Goal: Task Accomplishment & Management: Use online tool/utility

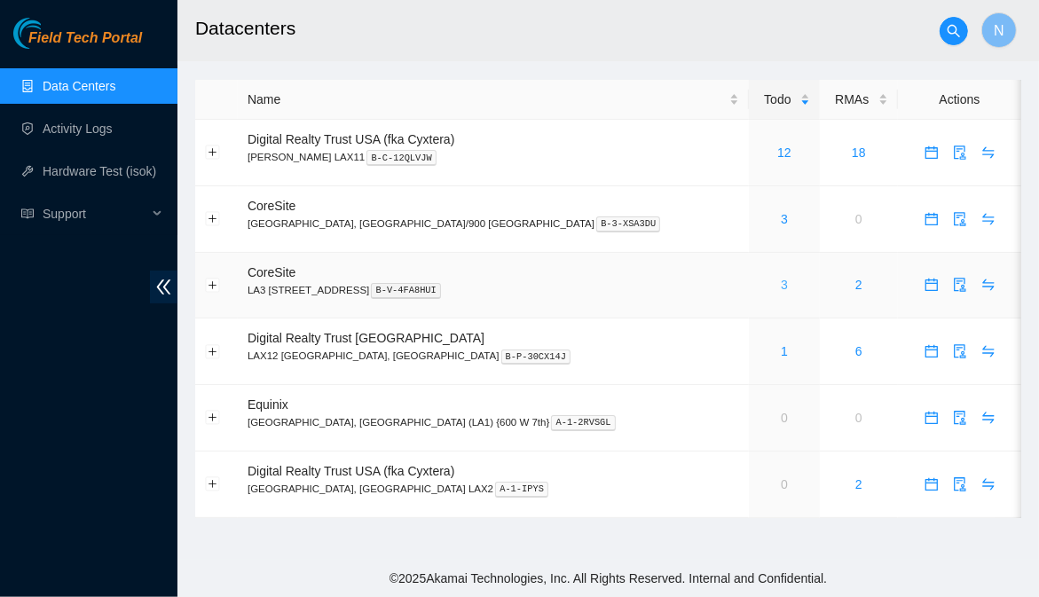
click at [781, 290] on link "3" at bounding box center [784, 285] width 7 height 14
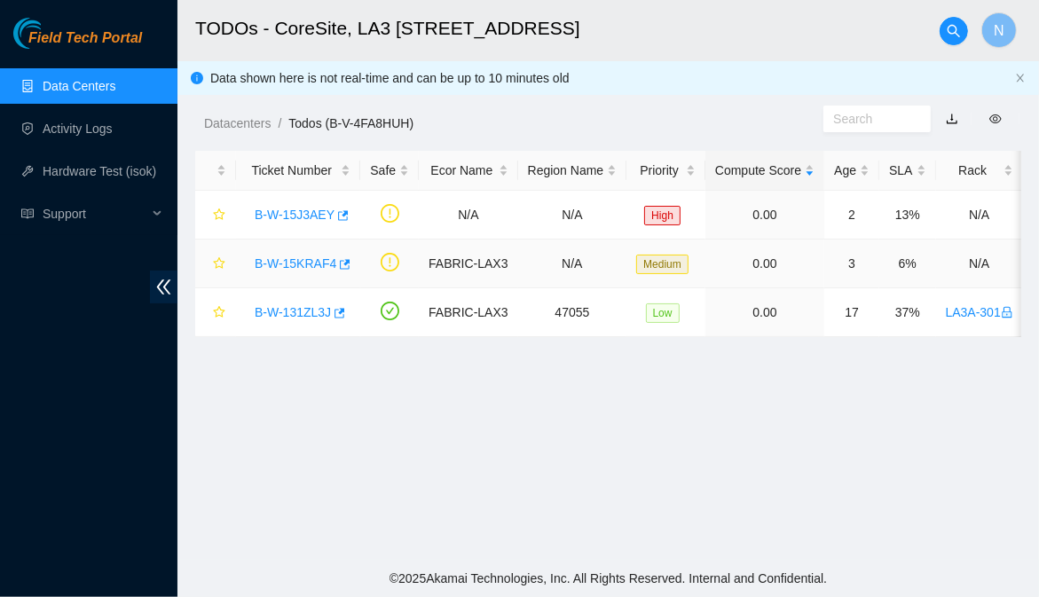
click at [304, 264] on link "B-W-15KRAF4" at bounding box center [296, 263] width 82 height 14
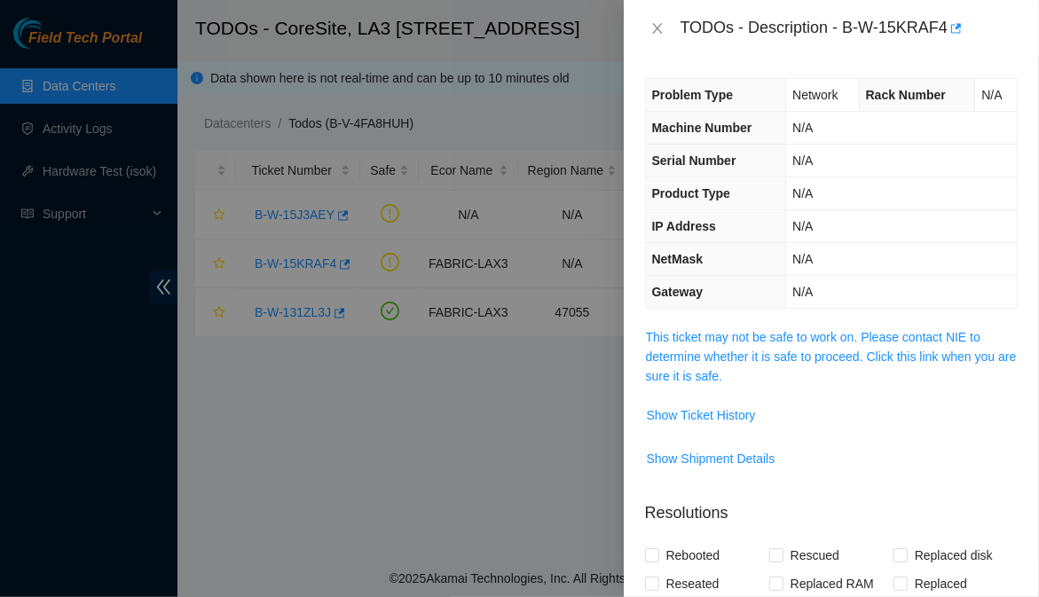
click at [156, 281] on div at bounding box center [519, 298] width 1039 height 597
click at [651, 28] on icon "close" at bounding box center [658, 28] width 14 height 14
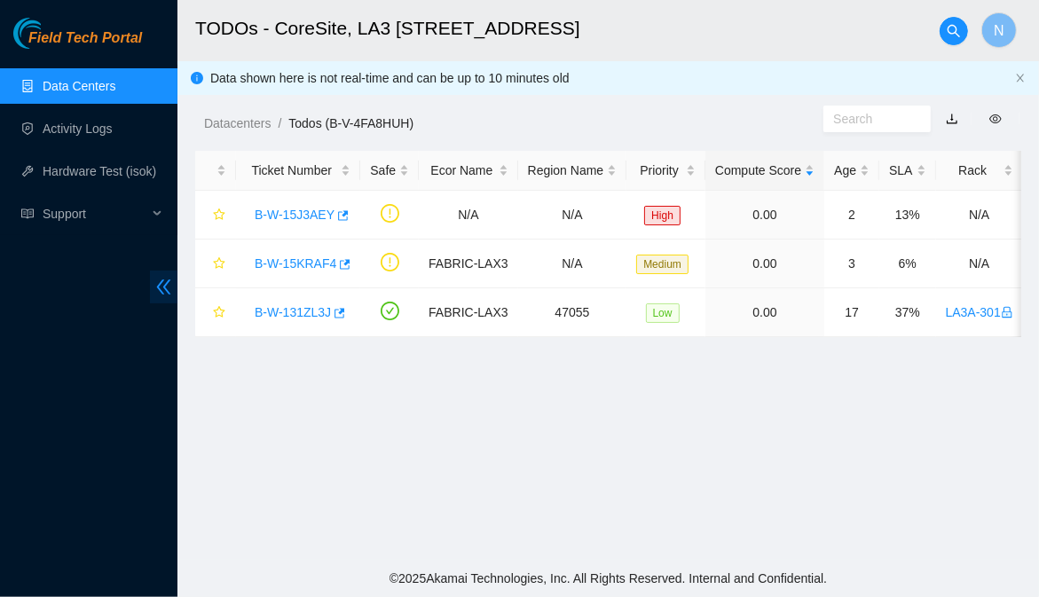
click at [171, 291] on icon "double-left" at bounding box center [163, 287] width 19 height 19
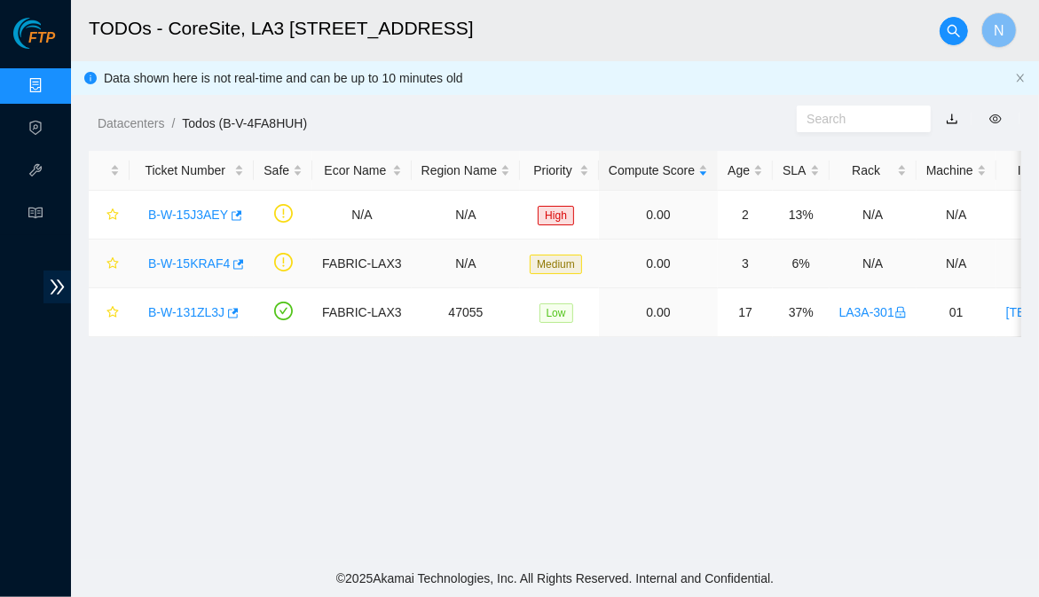
click at [193, 263] on link "B-W-15KRAF4" at bounding box center [189, 263] width 82 height 14
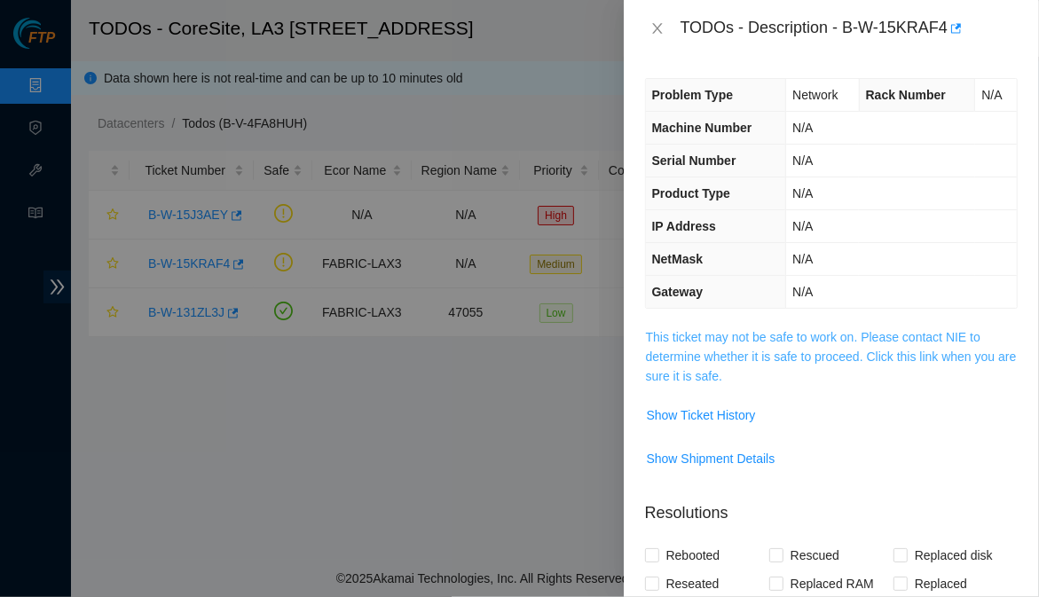
click at [730, 335] on link "This ticket may not be safe to work on. Please contact NIE to determine whether…" at bounding box center [831, 356] width 371 height 53
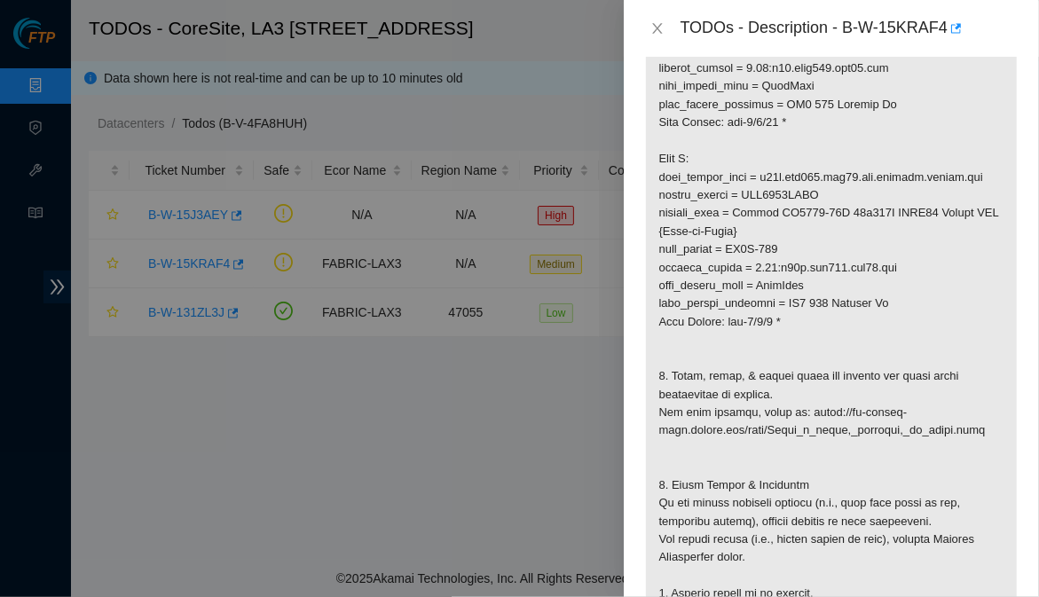
scroll to position [729, 0]
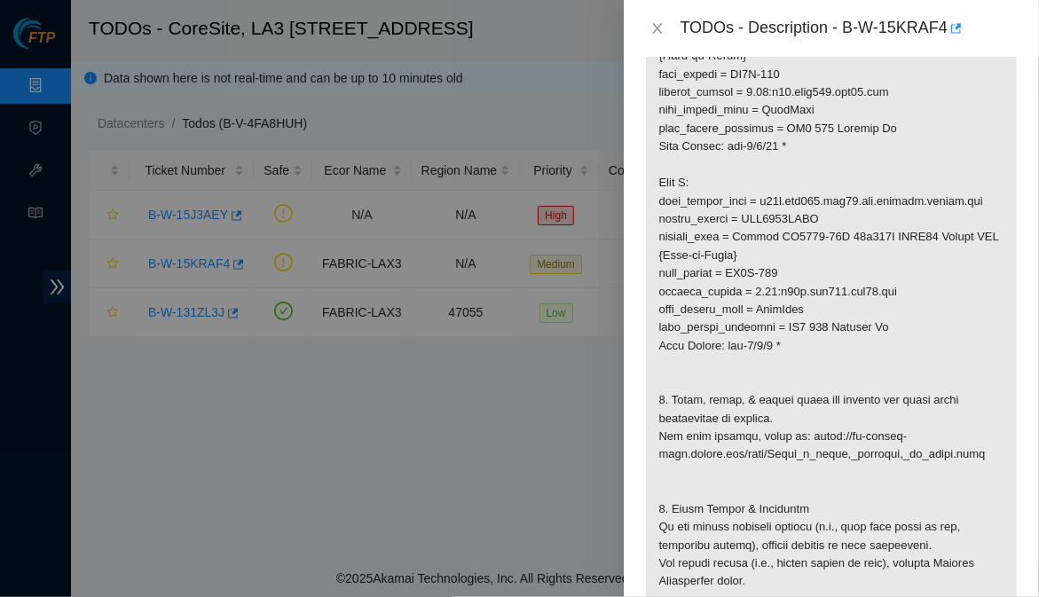
click at [608, 550] on div at bounding box center [519, 298] width 1039 height 597
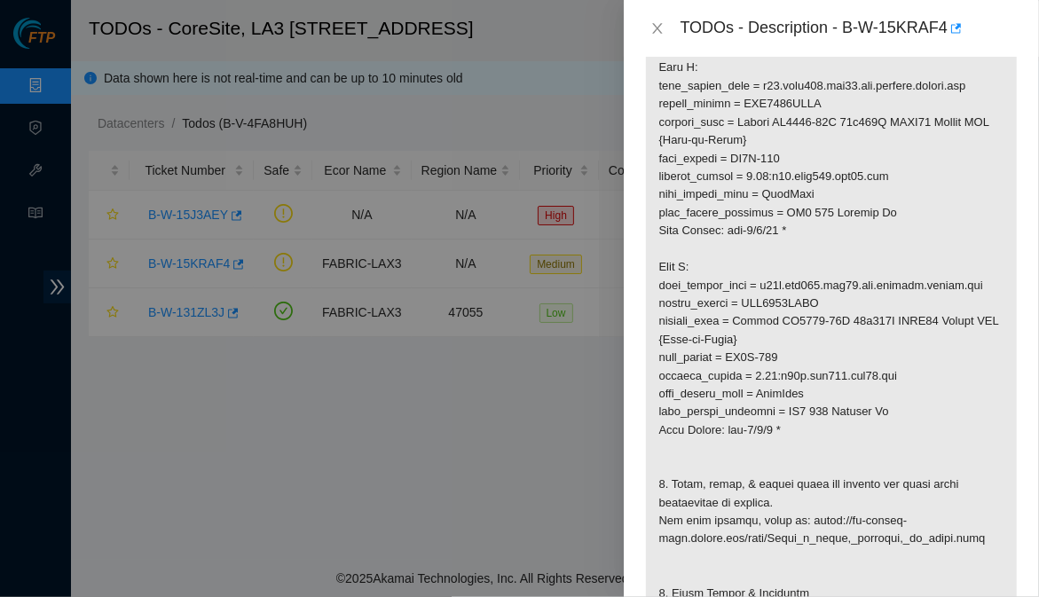
scroll to position [643, 0]
drag, startPoint x: 766, startPoint y: 86, endPoint x: 871, endPoint y: 95, distance: 106.0
click at [871, 95] on p at bounding box center [831, 277] width 371 height 1187
copy p "r01.leaf107.lax03.fab."
drag, startPoint x: 896, startPoint y: 374, endPoint x: 785, endPoint y: 375, distance: 110.9
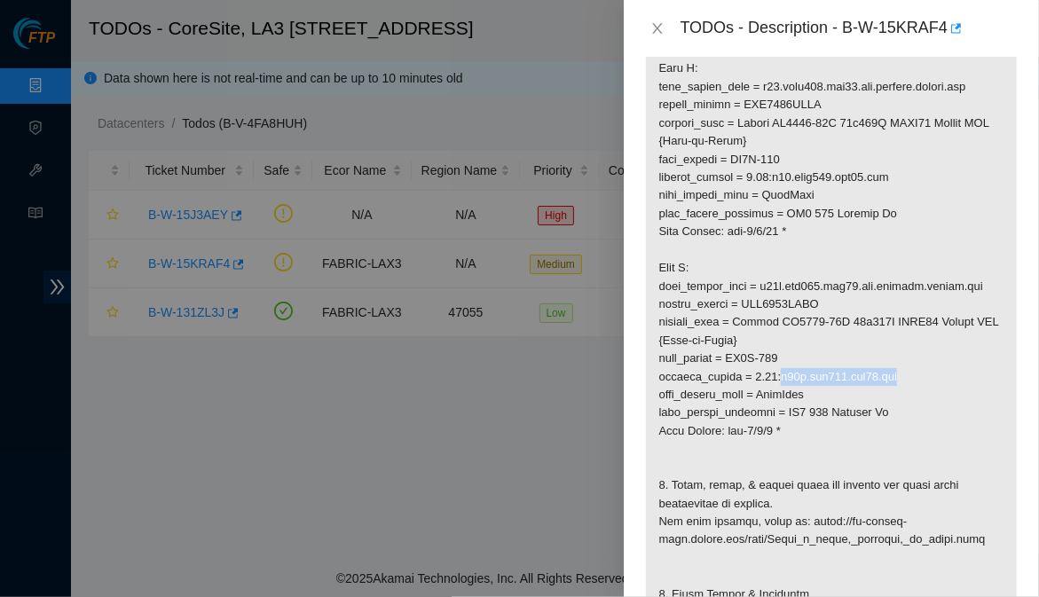
click at [785, 375] on p at bounding box center [831, 277] width 371 height 1187
copy p "r04b.tor107.lax03.fab"
click at [956, 510] on p at bounding box center [831, 277] width 371 height 1187
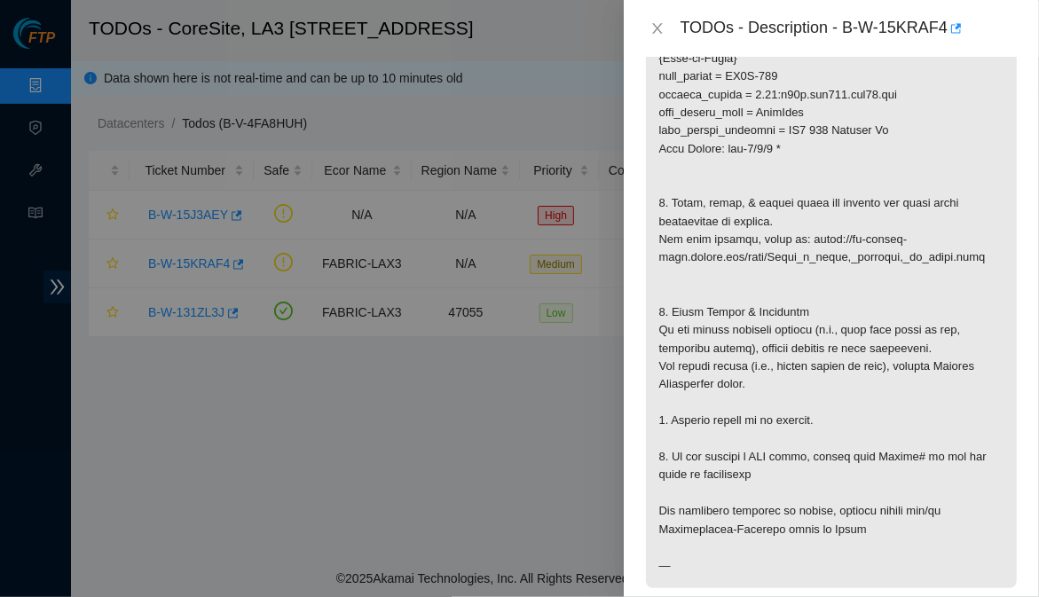
scroll to position [927, 0]
click at [1012, 379] on div "Problem Type Network Rack Number N/A Machine Number N/A Serial Number N/A Produ…" at bounding box center [831, 327] width 415 height 540
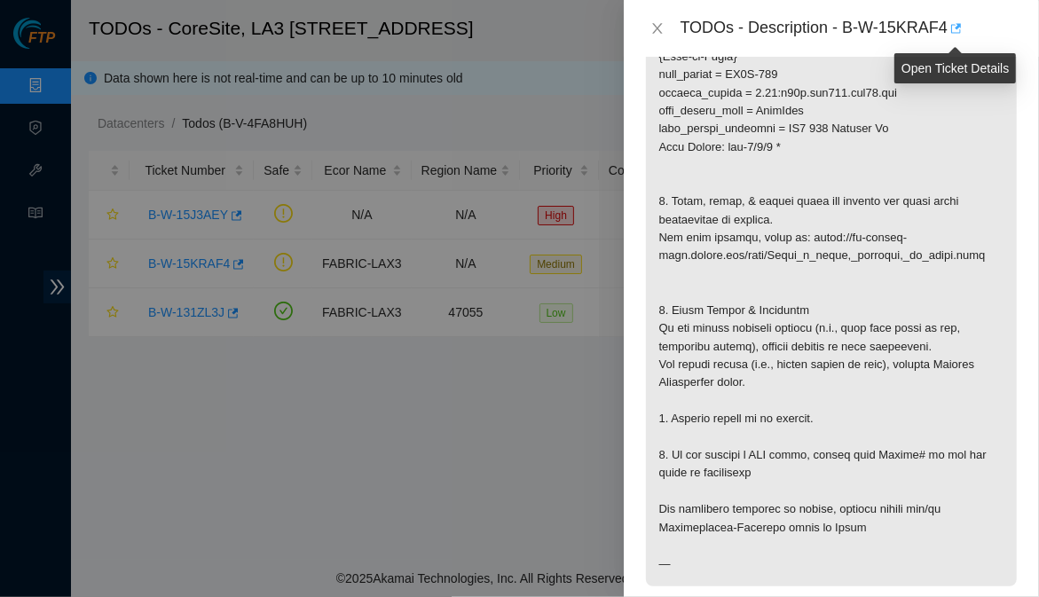
click at [957, 29] on icon "button" at bounding box center [955, 28] width 12 height 12
click at [624, 413] on div "Problem Type Network Rack Number N/A Machine Number N/A Serial Number N/A Produ…" at bounding box center [831, 327] width 415 height 540
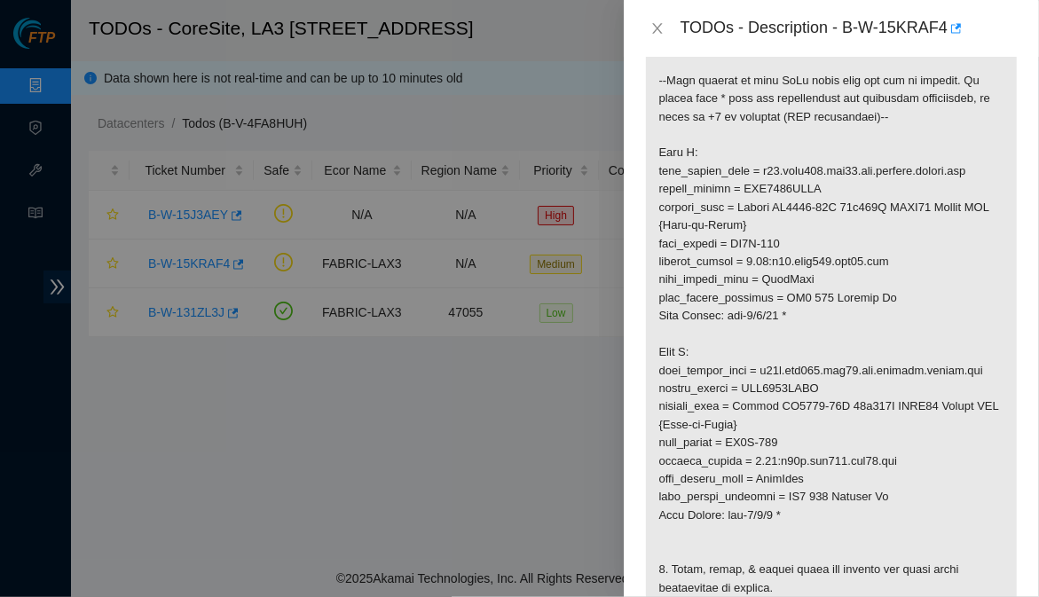
scroll to position [557, 0]
click at [1008, 346] on div "Problem Type Network Rack Number N/A Machine Number N/A Serial Number N/A Produ…" at bounding box center [831, 327] width 415 height 540
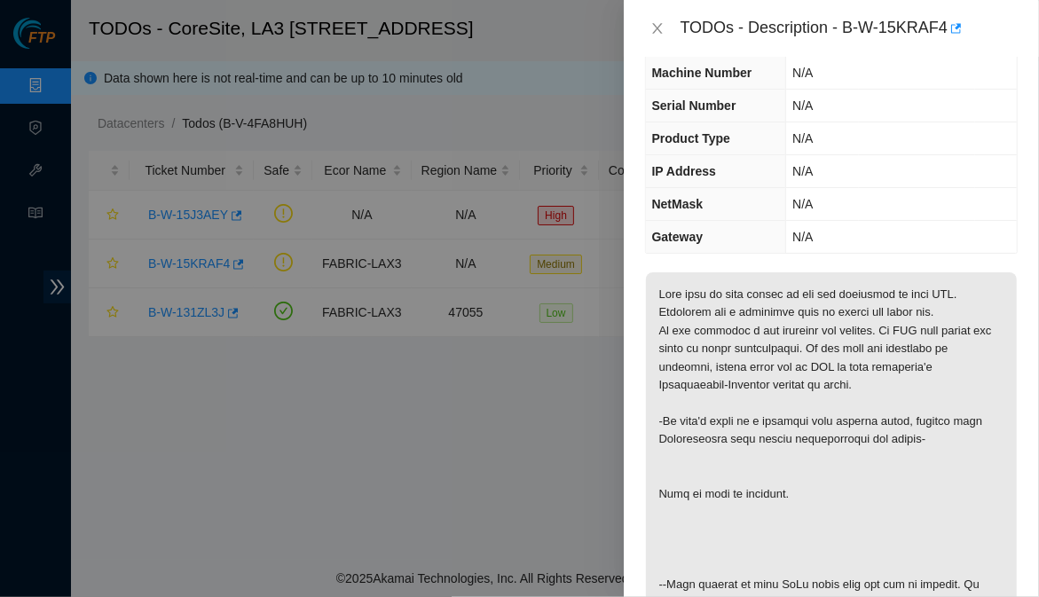
scroll to position [0, 0]
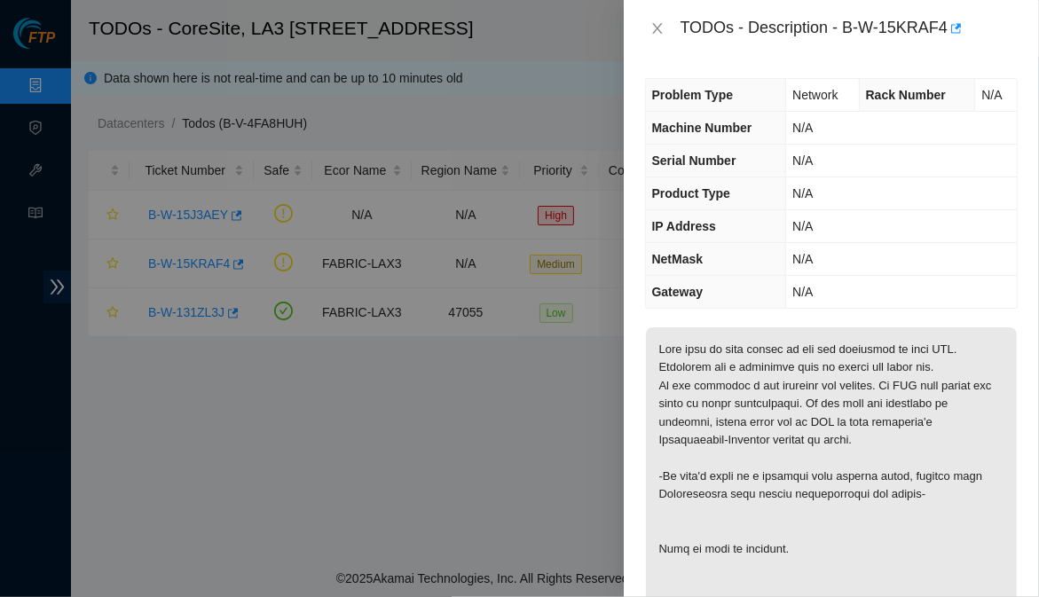
click at [1016, 355] on div "Problem Type Network Rack Number N/A Machine Number N/A Serial Number N/A Produ…" at bounding box center [831, 327] width 415 height 540
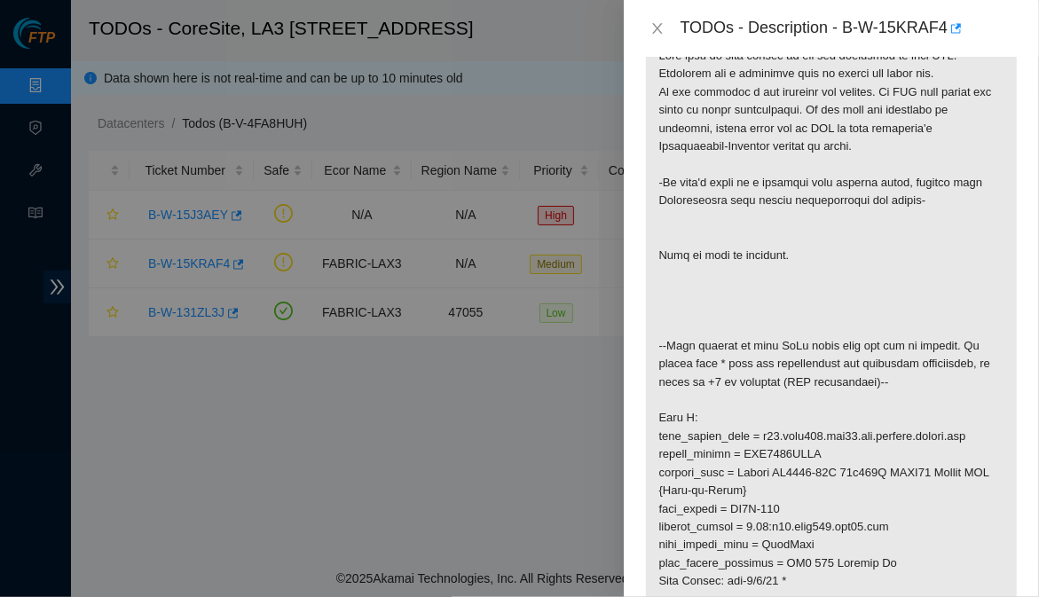
scroll to position [422, 0]
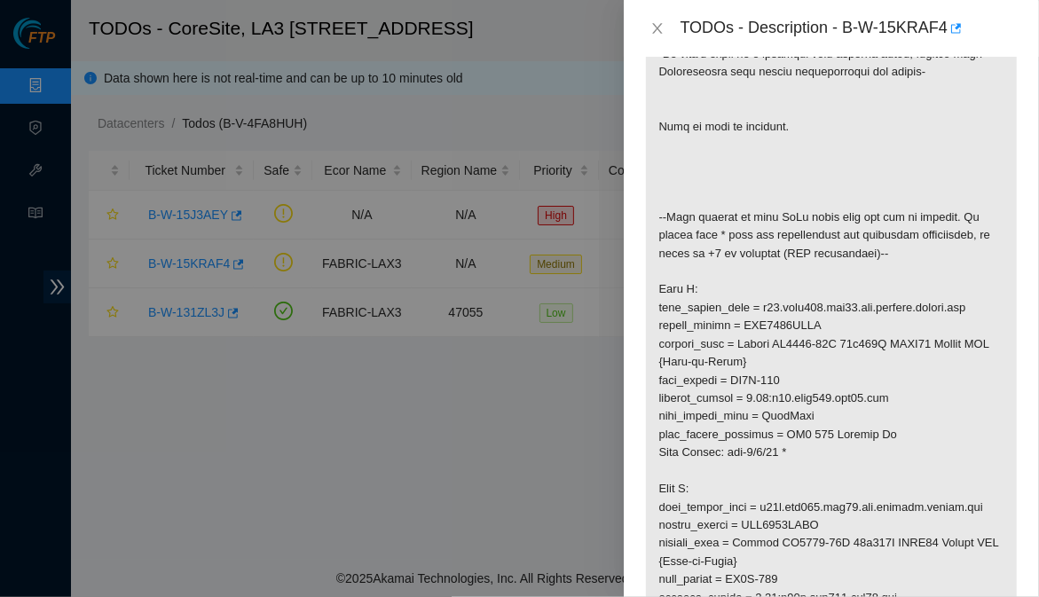
click at [1016, 355] on div "Problem Type Network Rack Number N/A Machine Number N/A Serial Number N/A Produ…" at bounding box center [831, 327] width 415 height 540
click at [1018, 446] on div "Problem Type Network Rack Number N/A Machine Number N/A Serial Number N/A Produ…" at bounding box center [831, 327] width 415 height 540
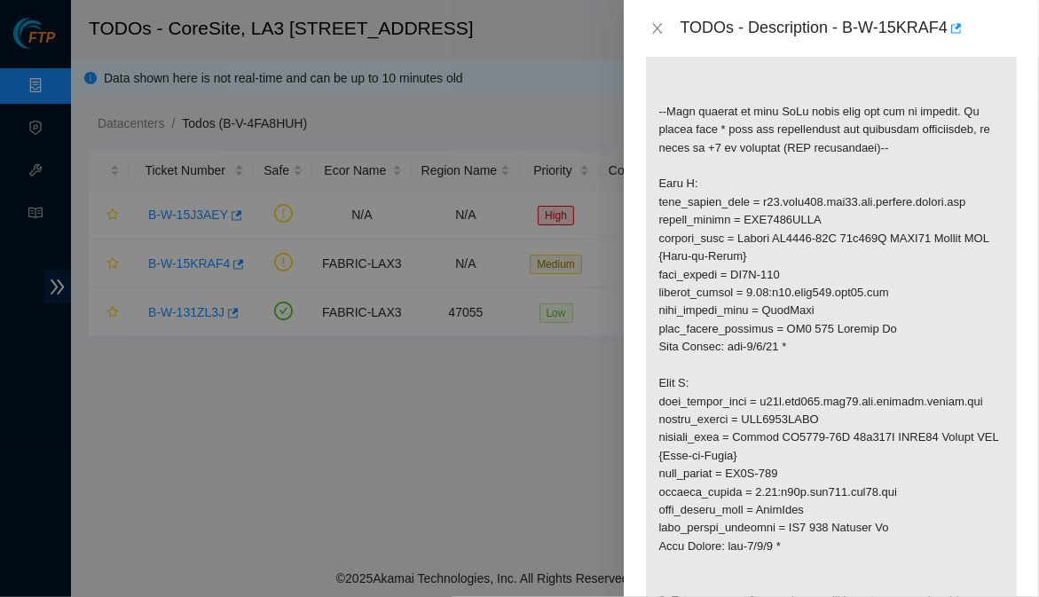
scroll to position [529, 0]
click at [1003, 449] on div "Problem Type Network Rack Number N/A Machine Number N/A Serial Number N/A Produ…" at bounding box center [831, 327] width 415 height 540
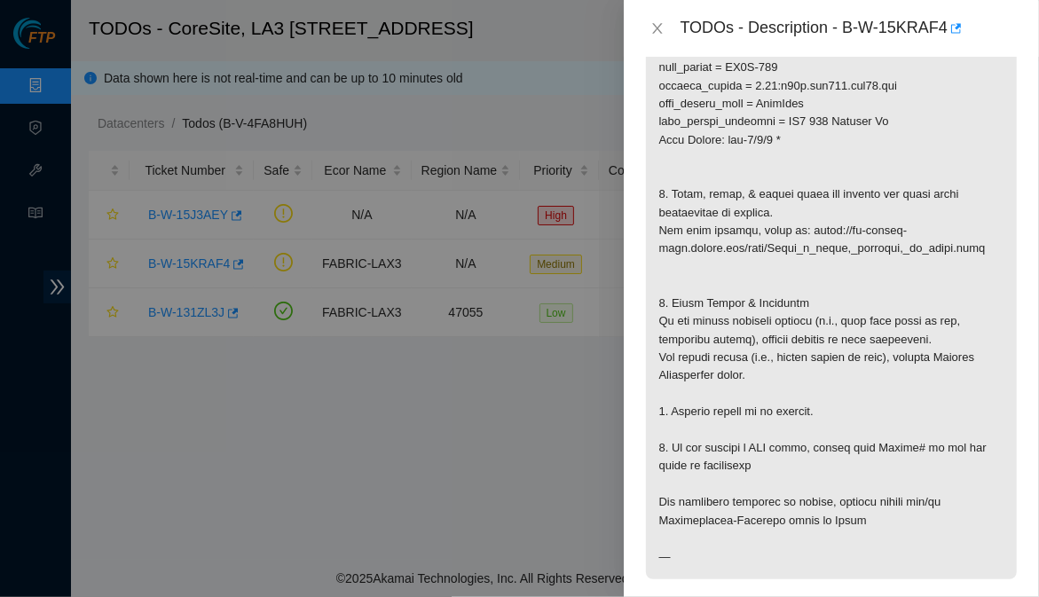
scroll to position [936, 0]
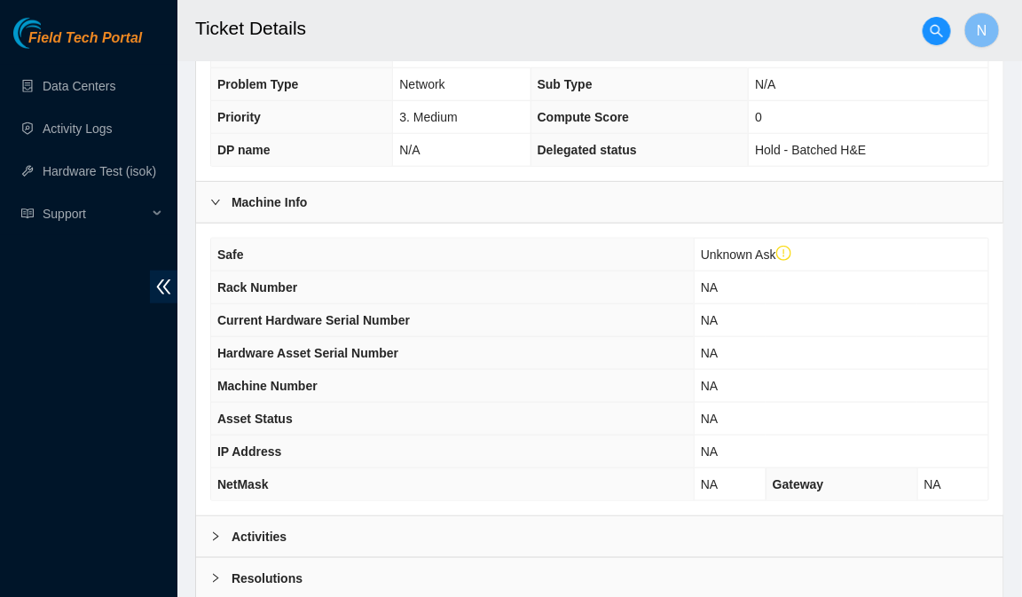
scroll to position [548, 0]
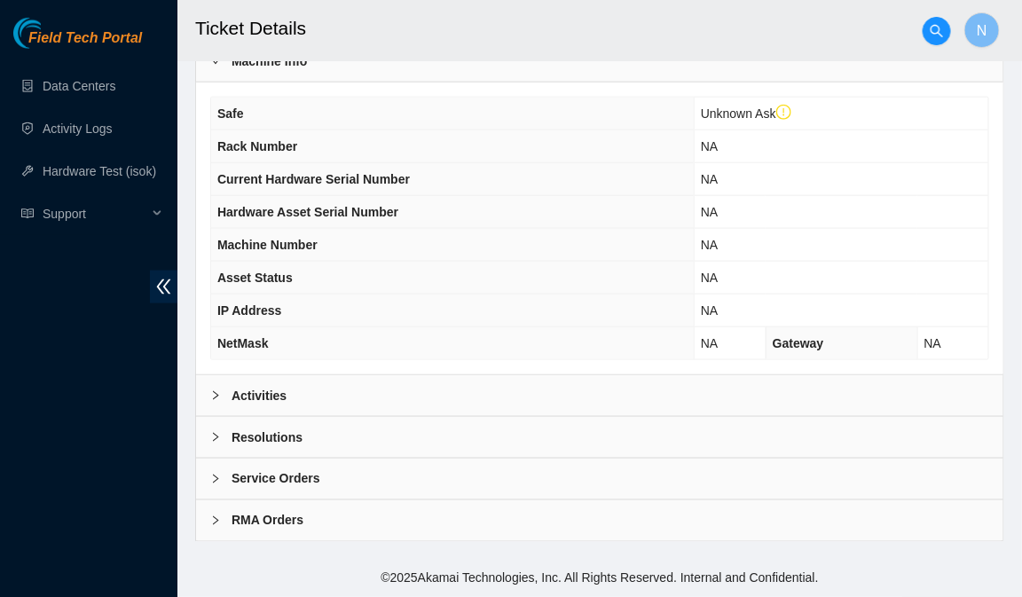
click at [241, 398] on b "Activities" at bounding box center [259, 396] width 55 height 20
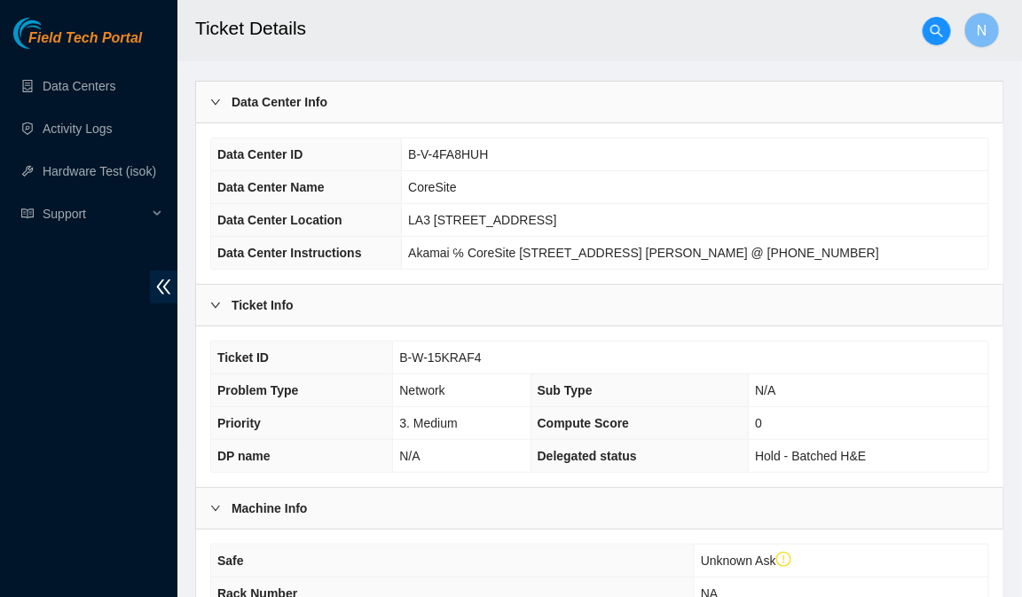
scroll to position [0, 0]
